Goal: Find specific page/section: Find specific page/section

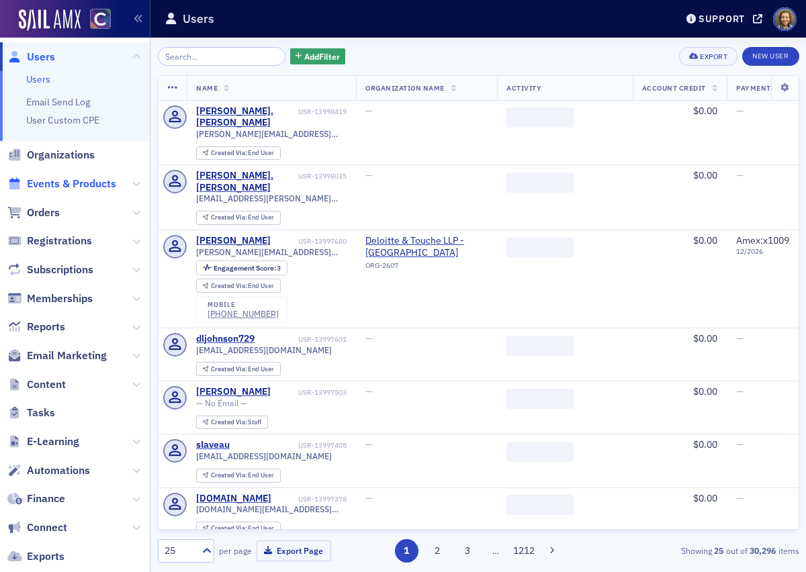
click at [50, 183] on span "Events & Products" at bounding box center [71, 184] width 89 height 15
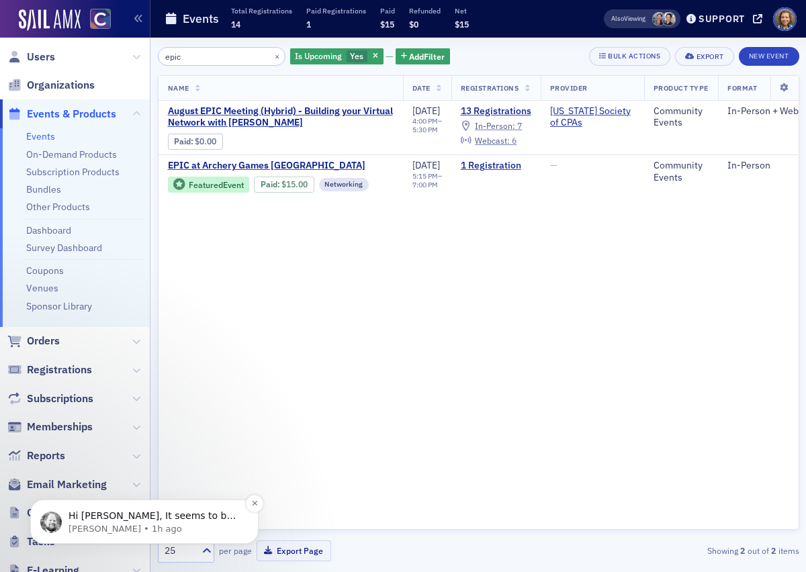
type input "epic"
click at [175, 525] on p "[PERSON_NAME] • 1h ago" at bounding box center [155, 529] width 173 height 12
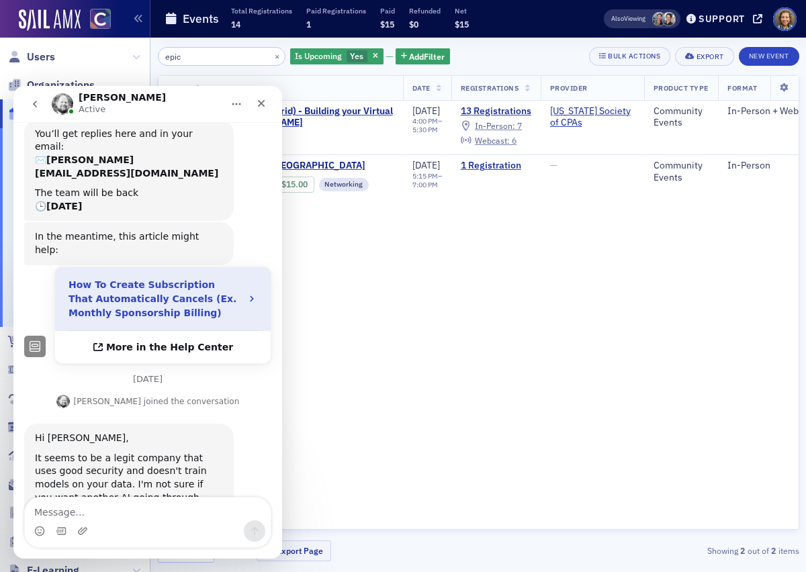
scroll to position [277, 0]
